Goal: Task Accomplishment & Management: Complete application form

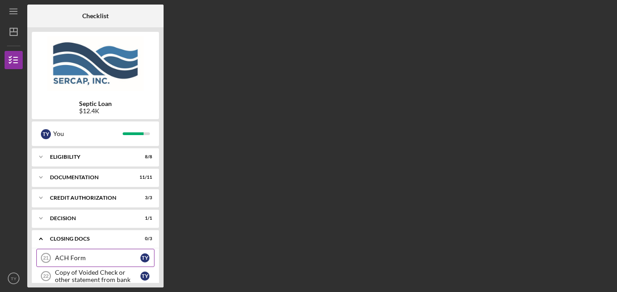
scroll to position [70, 0]
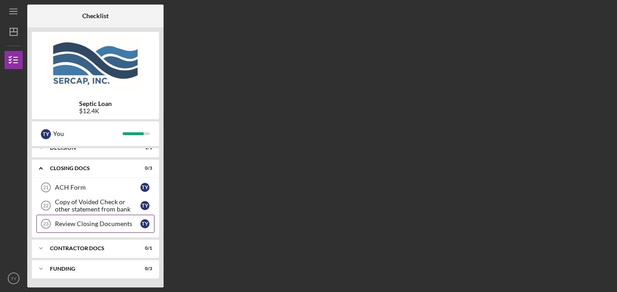
click at [83, 221] on div "Review Closing Documents" at bounding box center [97, 223] width 85 height 7
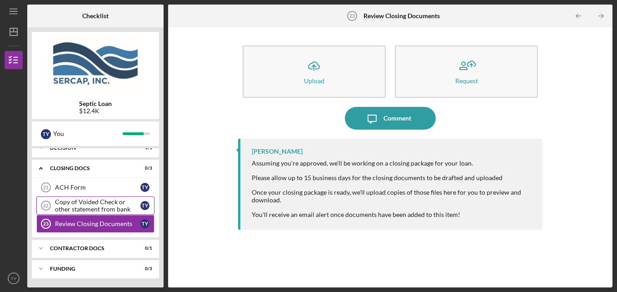
click at [74, 211] on div "Copy of Voided Check or other statement from bank" at bounding box center [97, 205] width 85 height 15
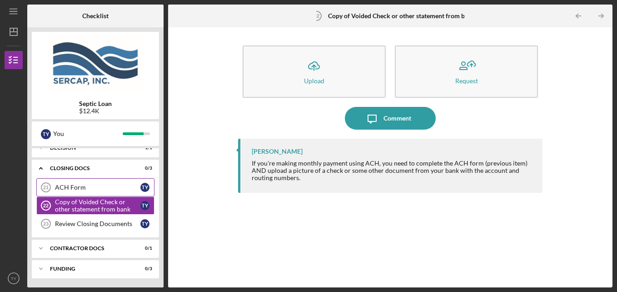
click at [67, 188] on div "ACH Form" at bounding box center [97, 187] width 85 height 7
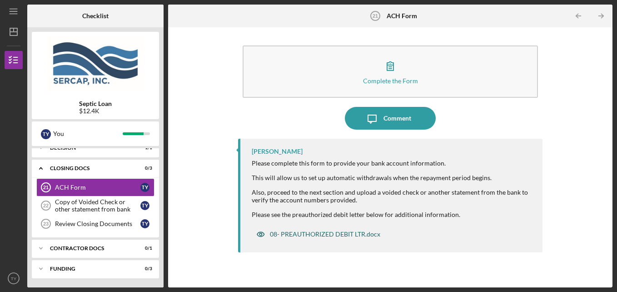
click at [322, 234] on div "08- PREAUTHORIZED DEBIT LTR.docx" at bounding box center [325, 234] width 110 height 7
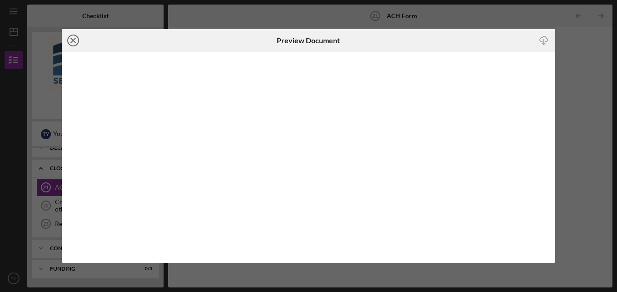
click at [76, 41] on icon "Icon/Close" at bounding box center [73, 40] width 23 height 23
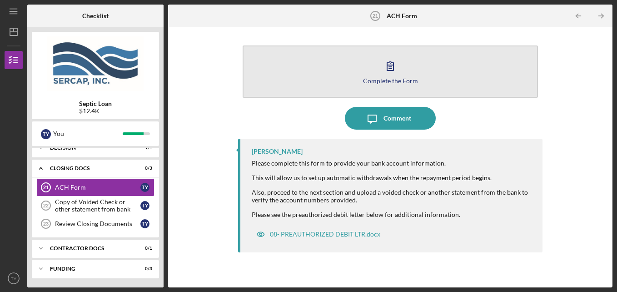
click at [390, 80] on div "Complete the Form" at bounding box center [390, 80] width 55 height 7
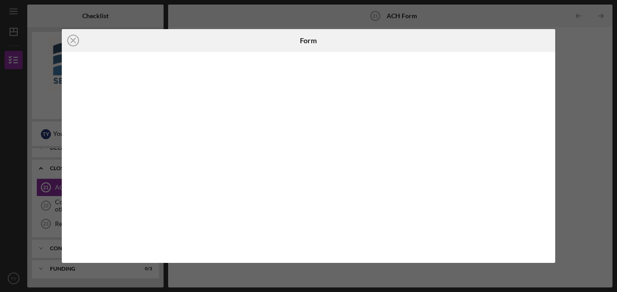
click at [68, 38] on icon "Icon/Close" at bounding box center [73, 40] width 23 height 23
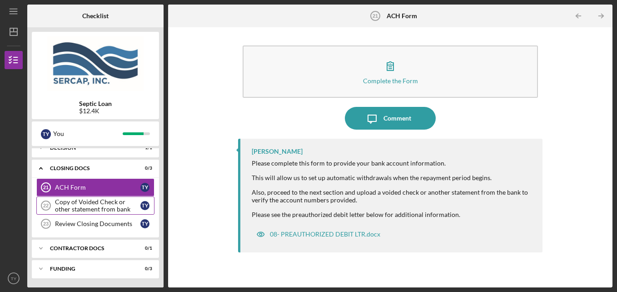
click at [81, 212] on div "Copy of Voided Check or other statement from bank" at bounding box center [97, 205] width 85 height 15
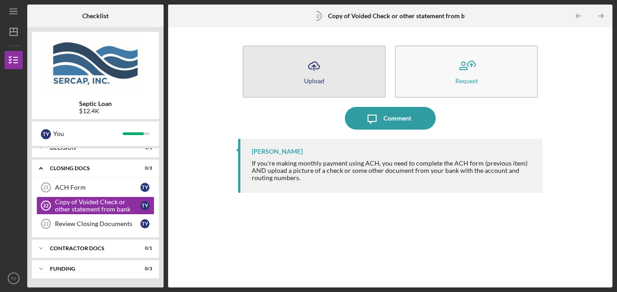
click at [305, 67] on icon "Icon/Upload" at bounding box center [314, 66] width 23 height 23
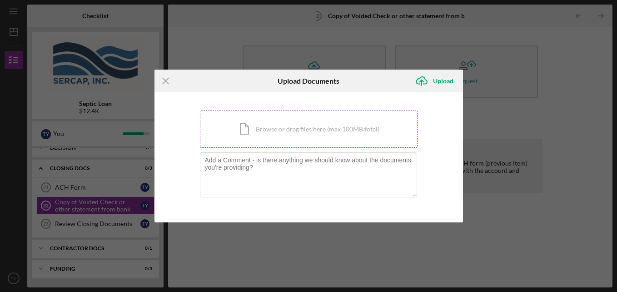
click at [284, 135] on div "Icon/Document Browse or drag files here (max 100MB total) Tap to choose files o…" at bounding box center [309, 128] width 218 height 37
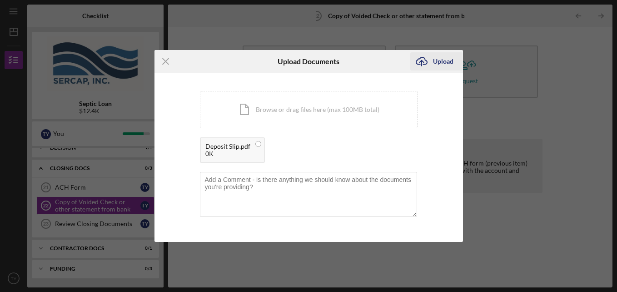
click at [437, 61] on div "Upload" at bounding box center [443, 61] width 20 height 18
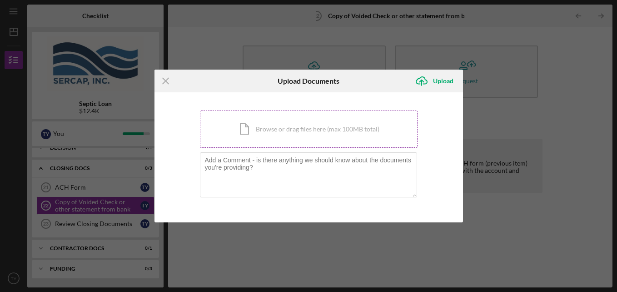
click at [274, 136] on div "Icon/Document Browse or drag files here (max 100MB total) Tap to choose files o…" at bounding box center [309, 128] width 218 height 37
click at [167, 84] on icon "Icon/Menu Close" at bounding box center [166, 81] width 23 height 23
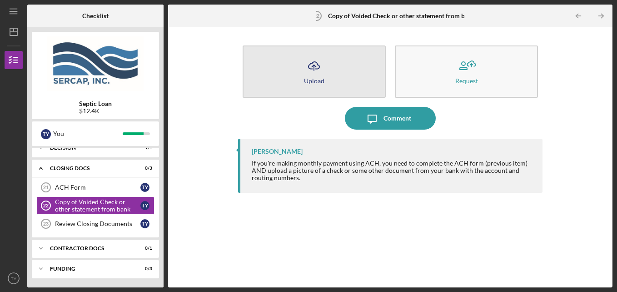
click at [295, 79] on button "Icon/Upload Upload" at bounding box center [314, 71] width 143 height 52
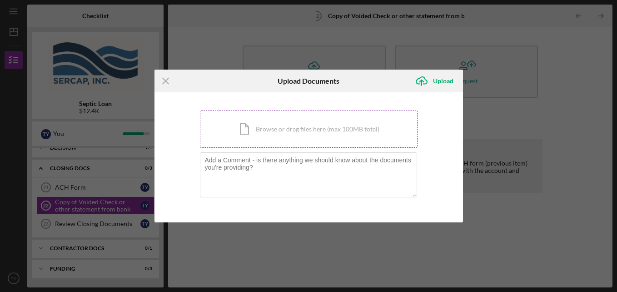
click at [299, 125] on div "Icon/Document Browse or drag files here (max 100MB total) Tap to choose files o…" at bounding box center [309, 128] width 218 height 37
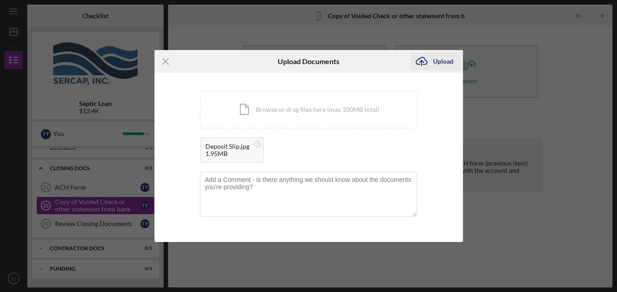
click at [438, 65] on div "Upload" at bounding box center [443, 61] width 20 height 18
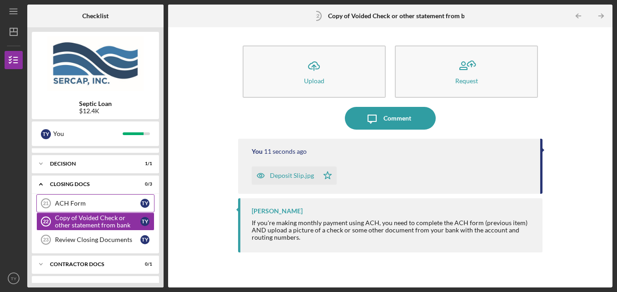
scroll to position [70, 0]
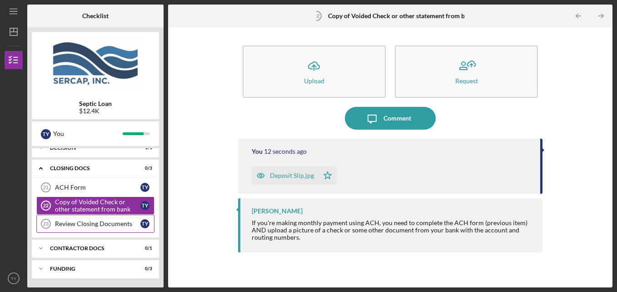
click at [78, 224] on div "Review Closing Documents" at bounding box center [97, 223] width 85 height 7
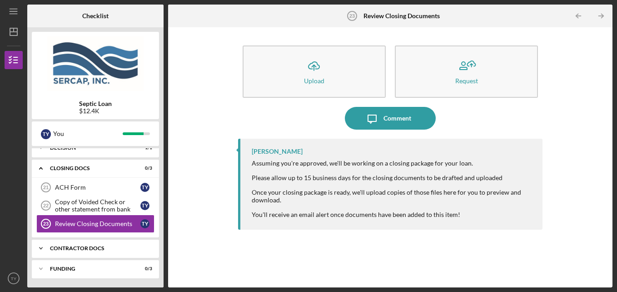
click at [36, 245] on icon "Icon/Expander" at bounding box center [41, 248] width 18 height 18
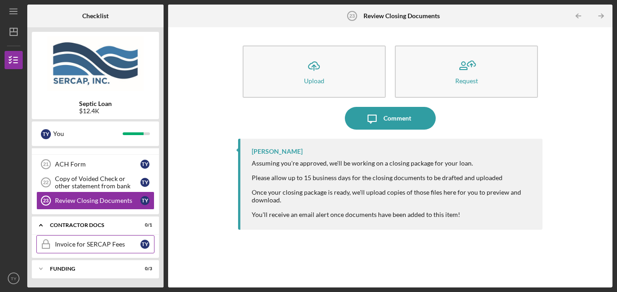
click at [60, 246] on div "Invoice for SERCAP Fees" at bounding box center [97, 244] width 85 height 7
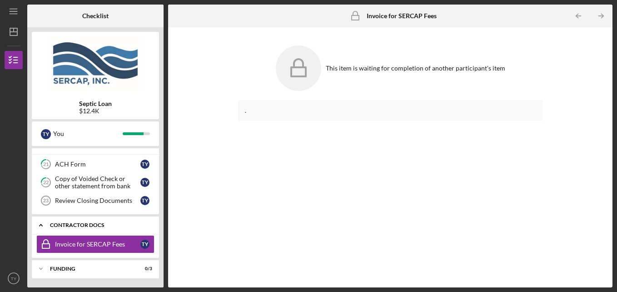
click at [37, 223] on icon "Icon/Expander" at bounding box center [41, 225] width 18 height 18
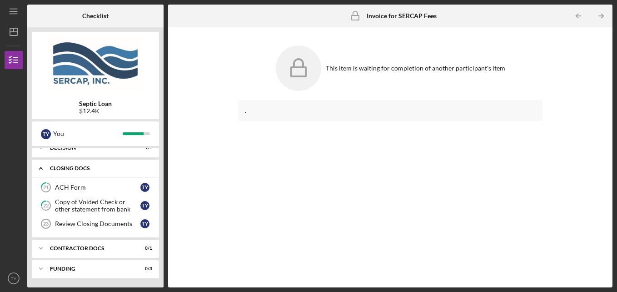
click at [38, 166] on icon "Icon/Expander" at bounding box center [41, 168] width 18 height 18
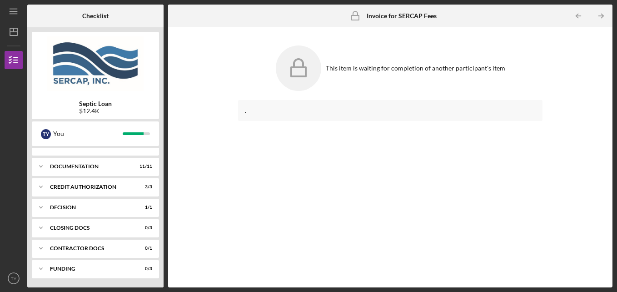
scroll to position [0, 0]
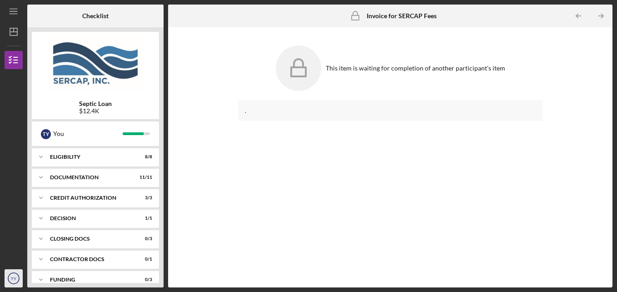
click at [11, 276] on text "TY" at bounding box center [14, 278] width 6 height 5
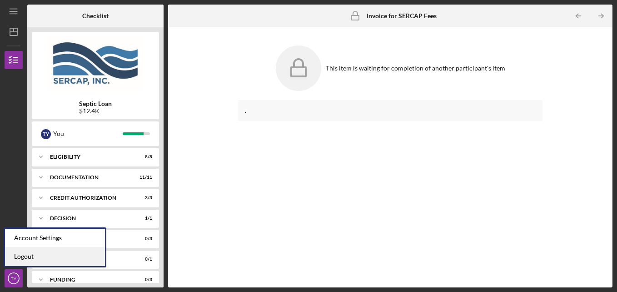
click at [12, 258] on link "Logout" at bounding box center [55, 256] width 100 height 19
